Goal: Find contact information: Find contact information

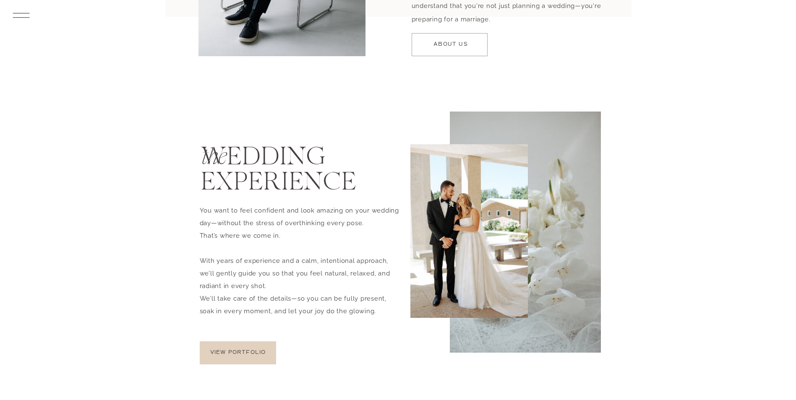
scroll to position [1971, 0]
click at [265, 357] on div at bounding box center [238, 352] width 76 height 23
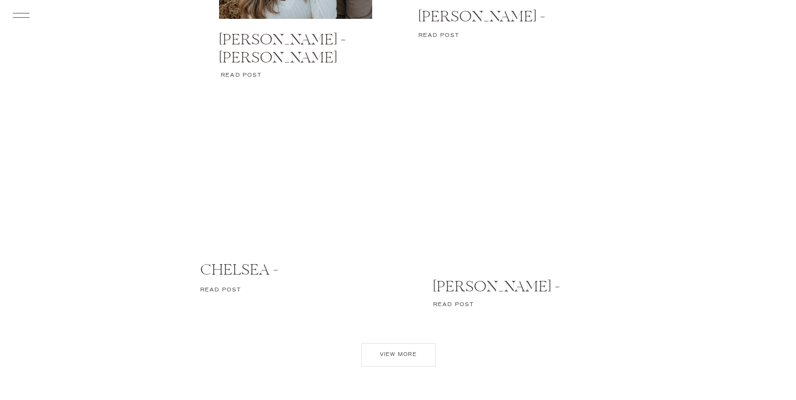
scroll to position [3691, 0]
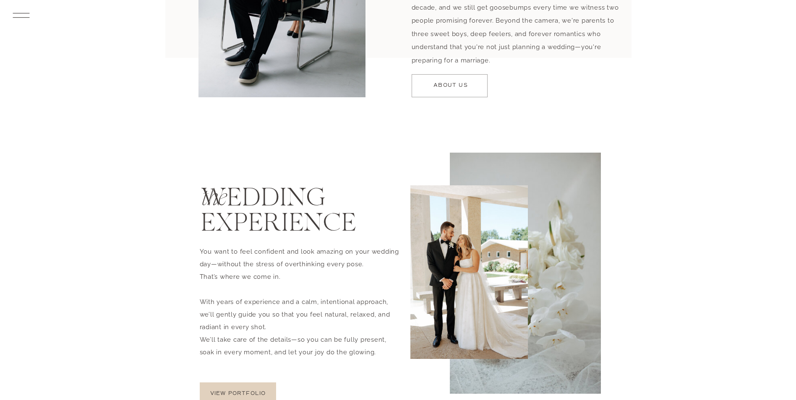
scroll to position [1720, 0]
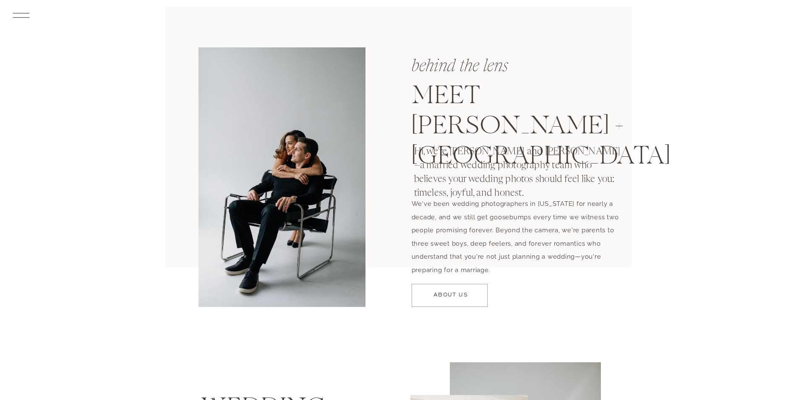
click at [466, 291] on div at bounding box center [449, 295] width 76 height 23
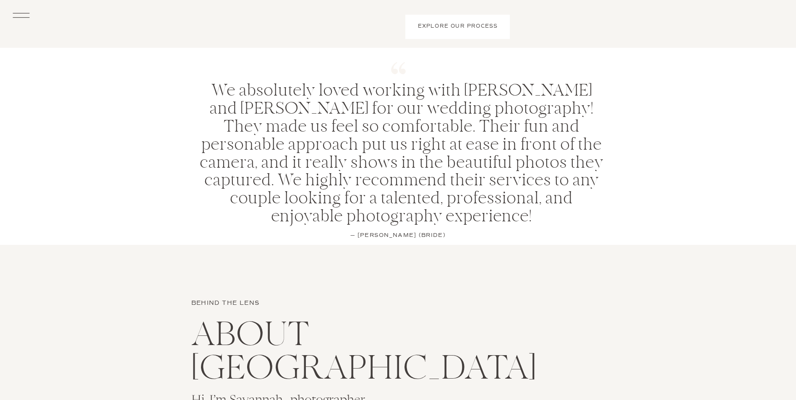
scroll to position [1007, 0]
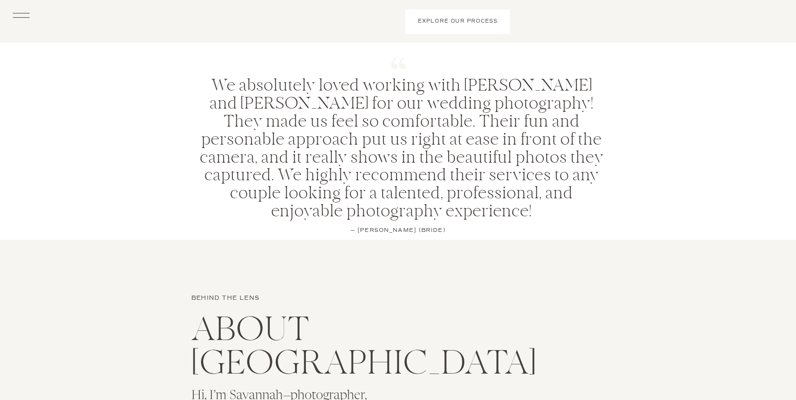
click at [445, 26] on div at bounding box center [457, 22] width 104 height 24
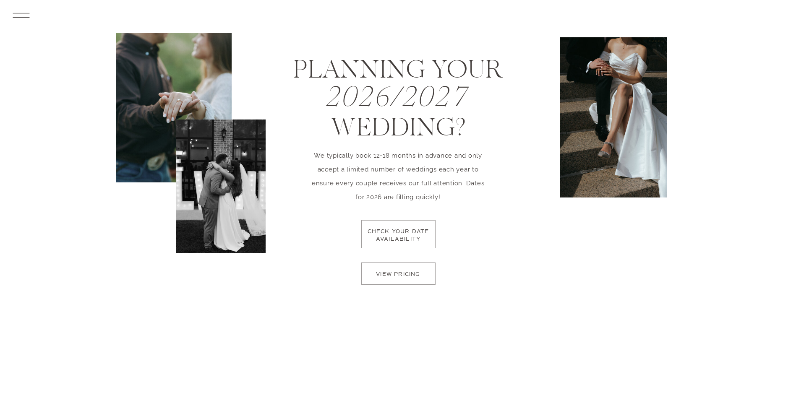
scroll to position [2558, 0]
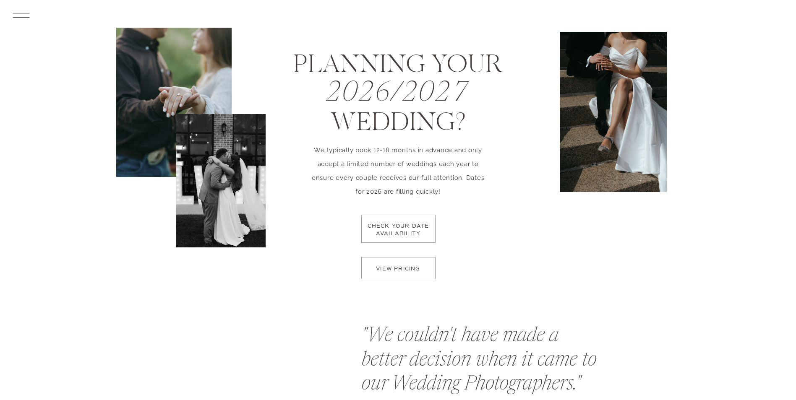
click at [414, 236] on p "check your date availability" at bounding box center [398, 235] width 67 height 25
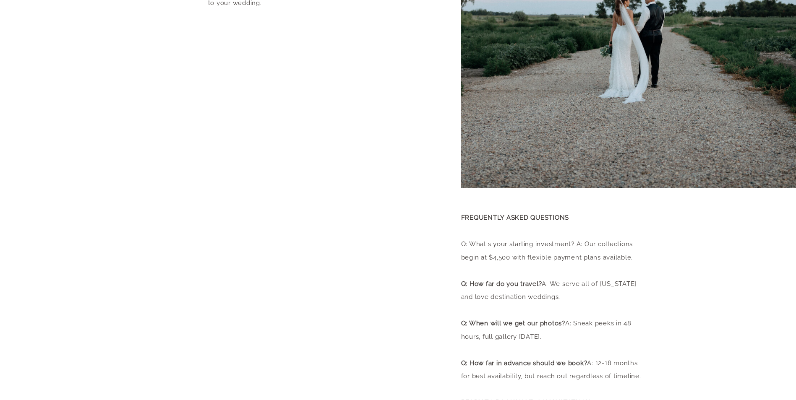
scroll to position [294, 0]
